Goal: Communication & Community: Answer question/provide support

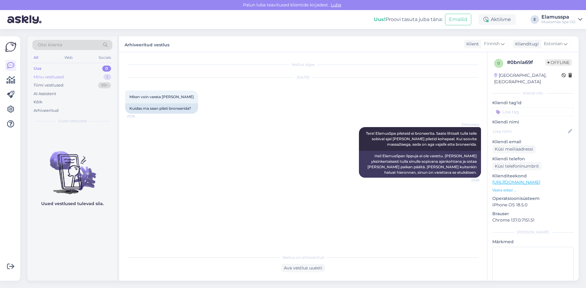
click at [78, 75] on div "Minu vestlused 1" at bounding box center [72, 77] width 80 height 9
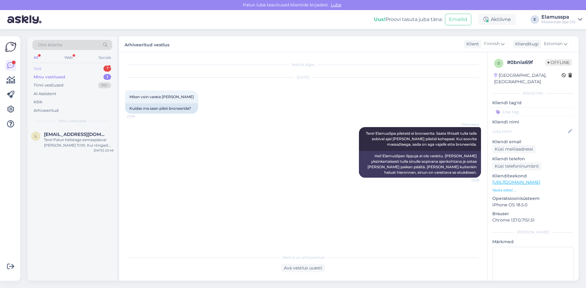
click at [47, 69] on div "Uus 1" at bounding box center [72, 68] width 80 height 9
click at [69, 141] on div "Moi! Vuokraatteko uimahousuja?" at bounding box center [79, 139] width 70 height 5
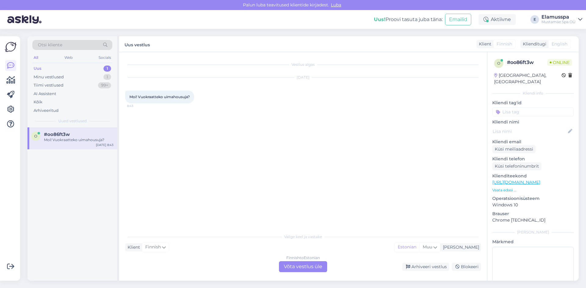
click at [310, 265] on div "Finnish to Estonian Võta vestlus üle" at bounding box center [303, 266] width 48 height 11
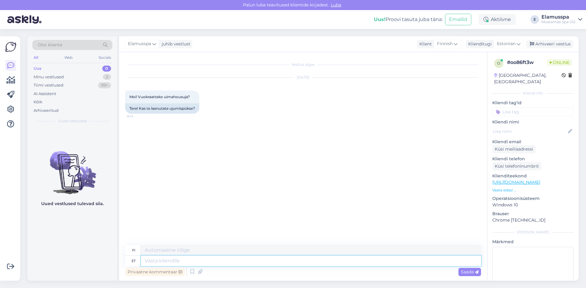
click at [303, 257] on textarea at bounding box center [311, 261] width 340 height 10
type textarea "Tere!"
type textarea "Hei!"
type textarea "Tere! Ujumisriiet"
type textarea "Hei! [GEOGRAPHIC_DATA]"
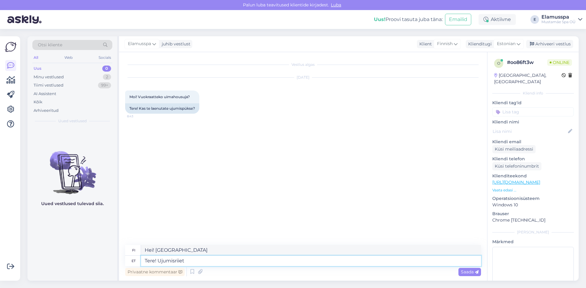
type textarea "Tere! Ujumisriiete"
type textarea "Hei! Uima-asut"
type textarea "Tere! [GEOGRAPHIC_DATA]"
type textarea "Hei! Uinti"
type textarea "Tere! Ujumisriideid e"
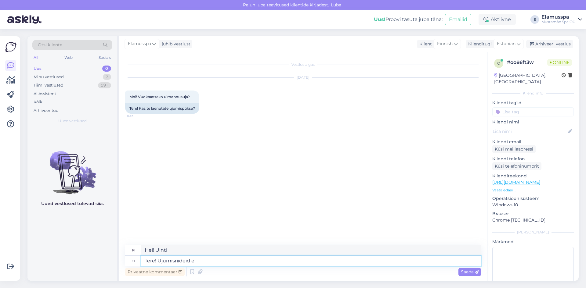
type textarea "Hei! Uima-asut"
type textarea "Tere! Ujumisriideid ei"
type textarea "Hei! Ei uimapukuja"
type textarea "Tere! Ujumisriideid ei ren"
type textarea "Hei! Emme vuokraa uima-[PERSON_NAME]."
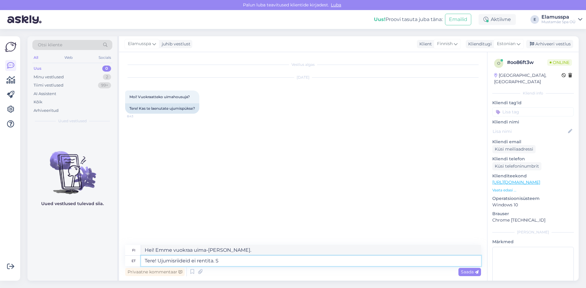
type textarea "Tere! Ujumisriideid ei rentita."
type textarea "Hei! Emme vuokraa uima-[PERSON_NAME]. S"
type textarea "Tere! Ujumisriideid ei rentita. Neid"
type textarea "Hei! Emme vuokraa uima-[PERSON_NAME]. He"
type textarea "Tere! Ujumisriideid ei rentita. Neid saab"
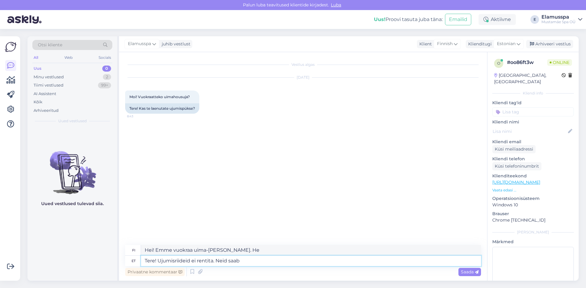
type textarea "Hei! Emme vuokraa uima-[PERSON_NAME]. [PERSON_NAME]"
type textarea "Tere! Ujumisriideid ei rentita. Neid saab kohapeal"
type textarea "Hei! Emme vuokraa uima-[PERSON_NAME]. [PERSON_NAME] noutaa ne paikan päältä."
type textarea "Tere! Ujumisriideid ei rentita. Neid saab kohapeal osta"
type textarea "Hei! Emme vuokraa uima-[PERSON_NAME]. [PERSON_NAME] ostaa ne paikan päältä."
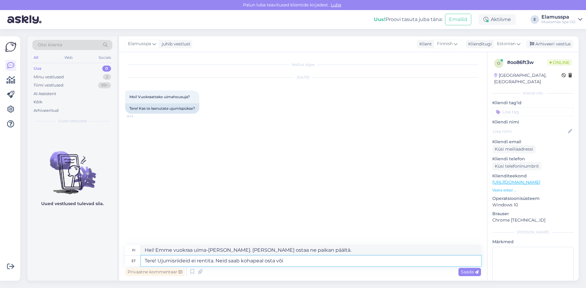
type textarea "Tere! Ujumisriideid ei rentita. Neid saab kohapeal osta või"
type textarea "Hei! Uima-[PERSON_NAME] vuokrata. [PERSON_NAME] ostaa ne paikan päältä tai"
type textarea "Tere! Ujumisriideid ei rentita. Neid saab kohapeal osta või enda"
type textarea "Hei! Uima-[PERSON_NAME] vuokrata. [PERSON_NAME] ostaa ne paikan päältä tai tuod…"
type textarea "Tere! Ujumisriideid ei rentita. Neid saab kohapeal osta või enda [PERSON_NAME]"
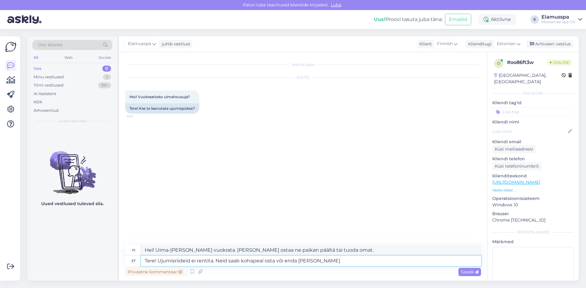
type textarea "Hei! Emme vuokraa uima-[PERSON_NAME]. [PERSON_NAME] ostaa ne paikan päältä tai …"
type textarea "Tere! Ujumisriideid ei rentita. Neid saab kohapeal osta või enda [PERSON_NAME] …"
type textarea "Hei! Emme vuokraa uima-[PERSON_NAME]. [PERSON_NAME] ostaa ne paikan päältä tai …"
type textarea "Tere! Ujumisriideid ei rentita. Neid saab kohapeal osta või enda [PERSON_NAME] …"
click at [470, 275] on div "Saada" at bounding box center [469, 272] width 23 height 8
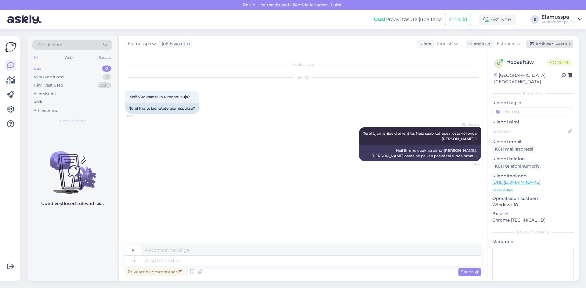
click at [544, 44] on div "Arhiveeri vestlus" at bounding box center [549, 44] width 47 height 8
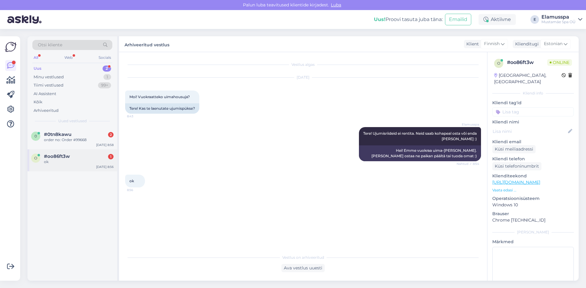
click at [55, 160] on div "ok" at bounding box center [79, 161] width 70 height 5
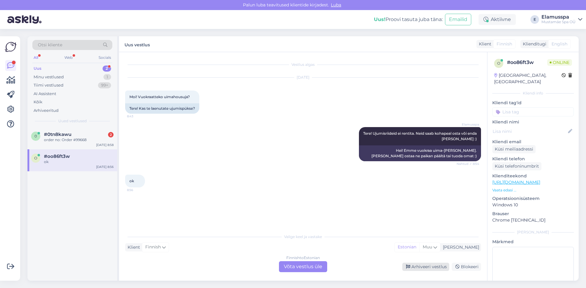
click at [411, 266] on div "Arhiveeri vestlus" at bounding box center [425, 267] width 47 height 8
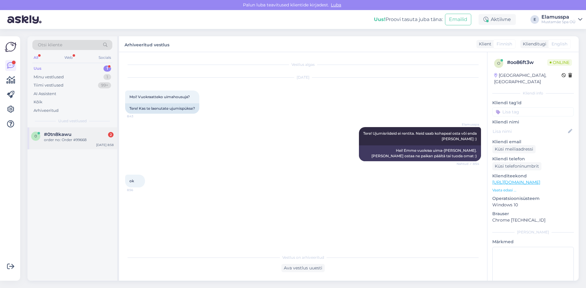
click at [63, 142] on div "order no: Order #99668" at bounding box center [79, 139] width 70 height 5
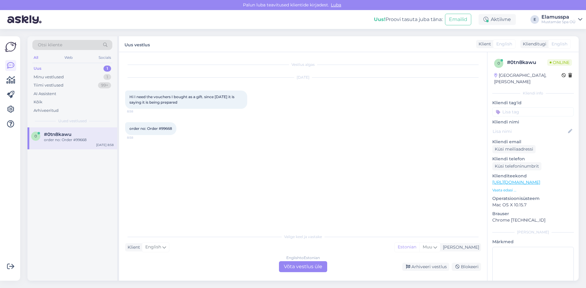
click at [301, 269] on div "English to Estonian Võta vestlus üle" at bounding box center [303, 266] width 48 height 11
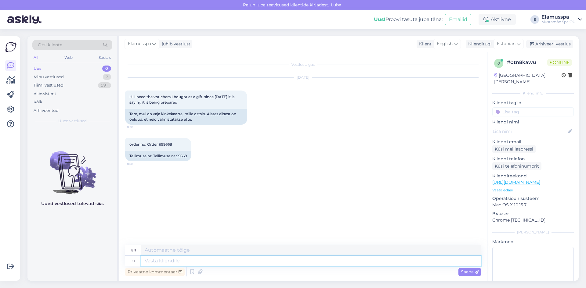
click at [181, 261] on textarea at bounding box center [311, 261] width 340 height 10
type textarea "Good"
type textarea "Good morning"
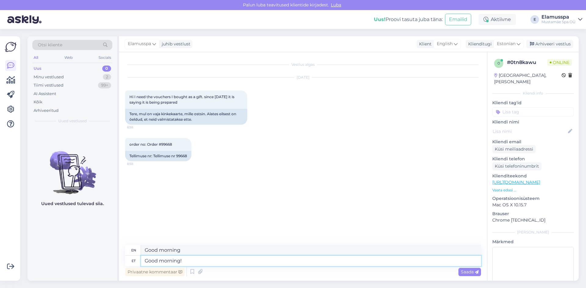
type textarea "Good morning!"
type textarea "Good morning! I"
type textarea "Good morning! I bleieve"
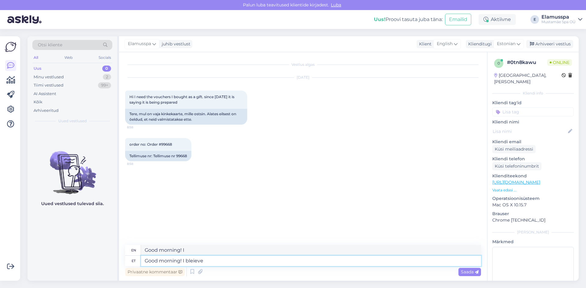
type textarea "Good morning! I'll be back."
type textarea "Good morning! I bei"
type textarea "Good morning! I am"
type textarea "Good morning! I believe"
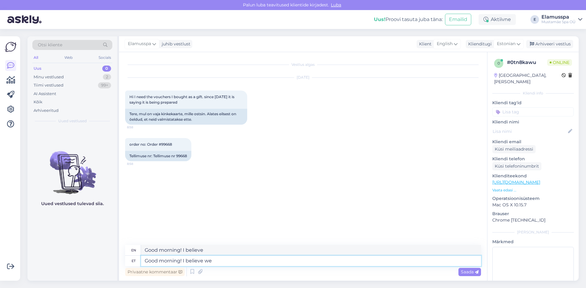
type textarea "Good morning! I believe we"
type textarea "Good morning! I believe we have"
type textarea "Good morning! I believe we have settle"
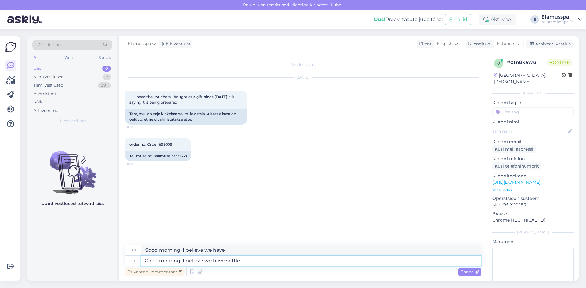
type textarea "Good morning! I believe we have set"
type textarea "Good morning! I believe we have settled"
type textarea "Good morning! I believe we have"
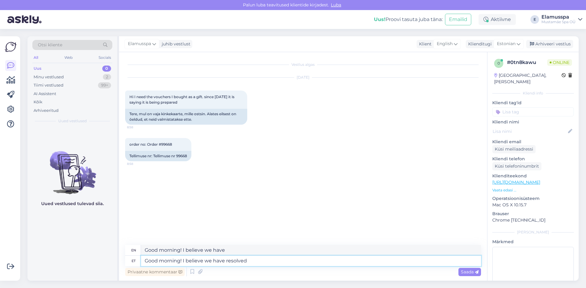
type textarea "Good morning! I believe we have resolved"
type textarea "Good morning! I believe we have resolved this"
type textarea "Good morning! I believe we have resolved this question"
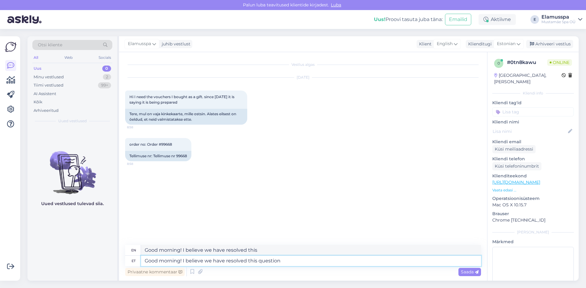
type textarea "Good morning! I believe we have resolved this question"
type textarea "Good morning! I believe we have resolved this question by"
type textarea "Good morning! I believe we have resolved this question by phone"
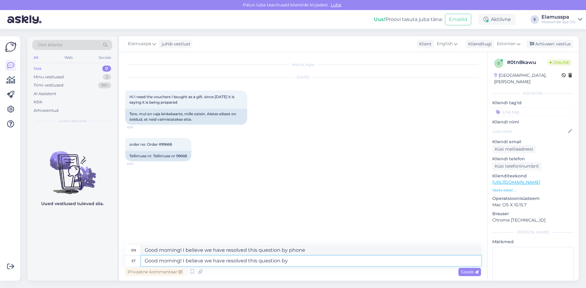
type textarea "Good morning! I believe we have resolved this question by"
type textarea "Good morning! I believe we have resolved this question"
type textarea "Good morning! I believe we have resolved this question on"
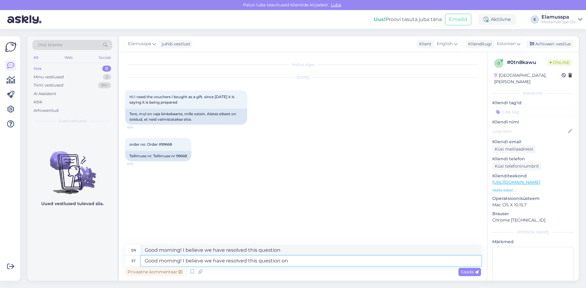
type textarea "Good morning! I believe we have resolved this issue"
type textarea "Good morning! I believe we have resolved this question"
type textarea "Good morning! I believe we have resolved this question during t"
type textarea "Good morning! I believe we have resolved this question during"
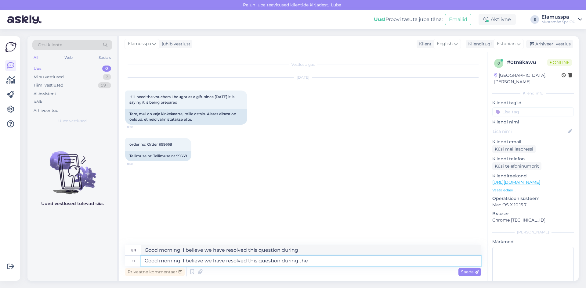
type textarea "Good morning! I believe we have resolved this question during the"
type textarea "Good morning! I believe we have resolved this question during the phone"
type textarea "Good morning! I believe we have resolved this question during the phone call,"
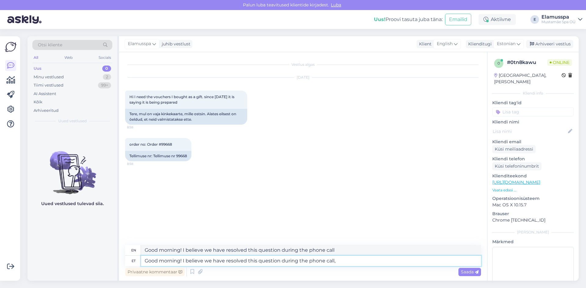
type textarea "Good morning! I believe we have resolved this question during the phone call,"
type textarea "Good morning! I believe we have resolved this question during the phone call, b…"
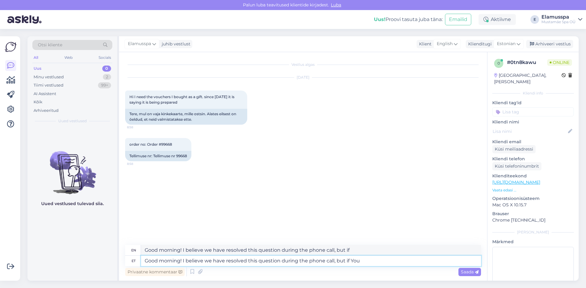
type textarea "Good morning! I believe we have resolved this question during the phone call, b…"
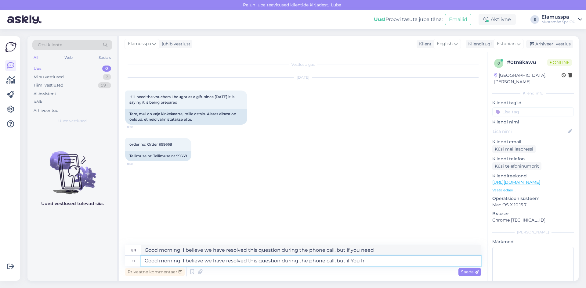
type textarea "Good morning! I believe we have resolved this question during the phone call, b…"
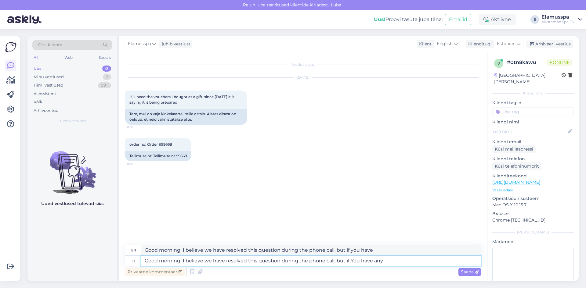
type textarea "Good morning! I believe we have resolved this question during the phone call, b…"
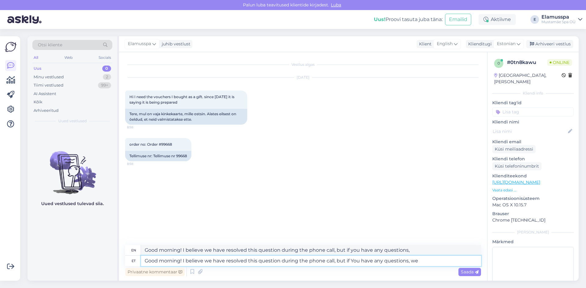
type textarea "Good morning! I believe we have resolved this question during the phone call, b…"
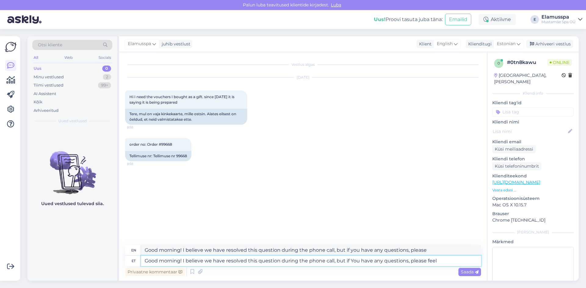
type textarea "Good morning! I believe we have resolved this question during the phone call, b…"
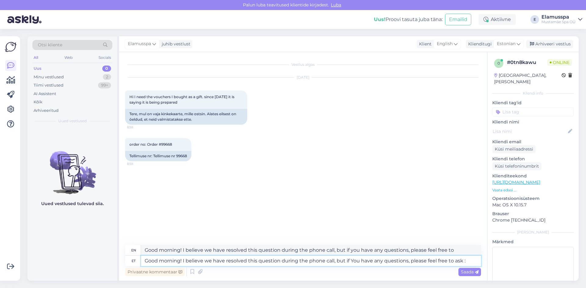
type textarea "Good morning! I believe we have resolved this question during the phone call, b…"
click at [465, 271] on span "Saada" at bounding box center [470, 271] width 18 height 5
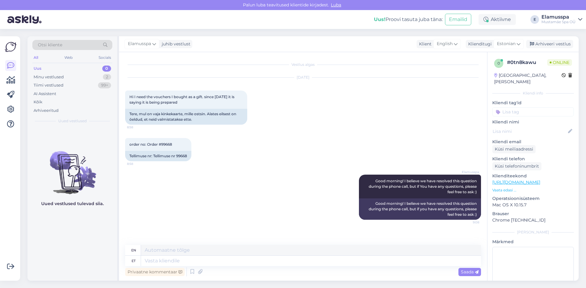
click at [558, 40] on div "Elamusspa juhib vestlust Klient English est Estonian Klienditugi Estonian Arhiv…" at bounding box center [348, 44] width 459 height 16
click at [553, 43] on div "Arhiveeri vestlus" at bounding box center [549, 44] width 47 height 8
